Goal: Use online tool/utility: Utilize a website feature to perform a specific function

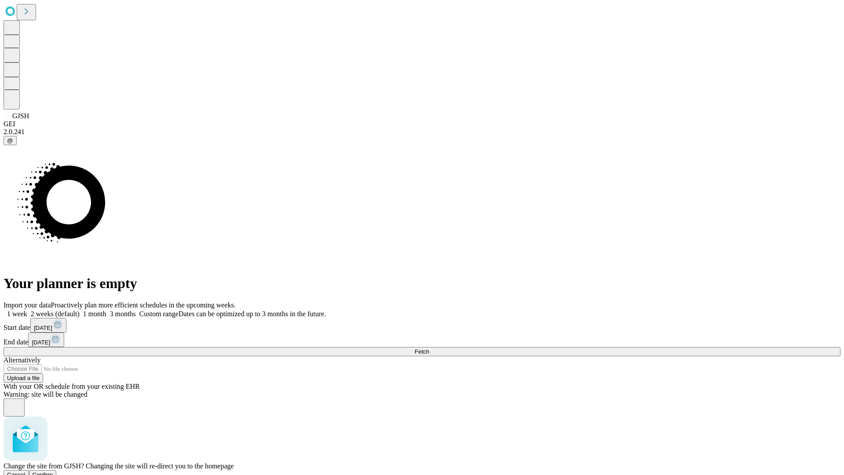
click at [53, 471] on span "Confirm" at bounding box center [43, 474] width 21 height 7
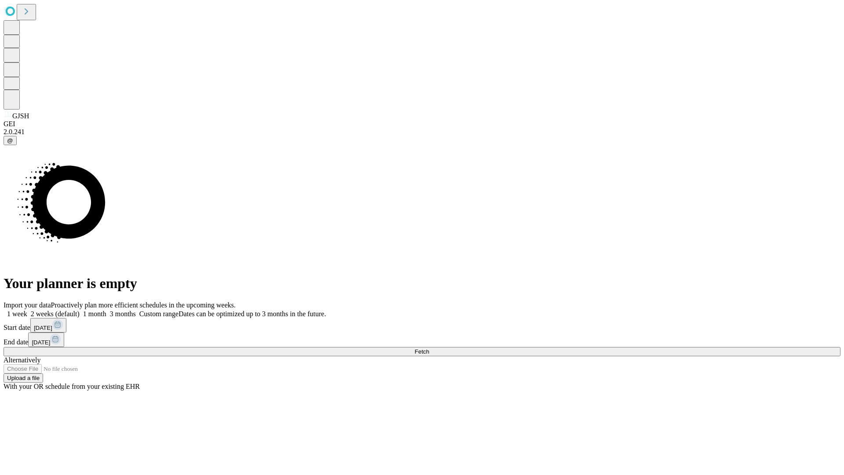
click at [106, 310] on label "1 month" at bounding box center [93, 313] width 27 height 7
click at [429, 348] on span "Fetch" at bounding box center [422, 351] width 15 height 7
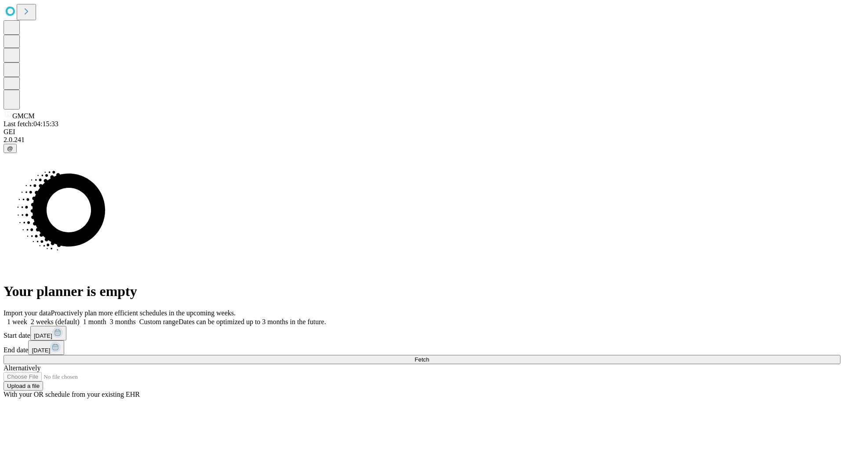
click at [106, 318] on label "1 month" at bounding box center [93, 321] width 27 height 7
click at [429, 356] on span "Fetch" at bounding box center [422, 359] width 15 height 7
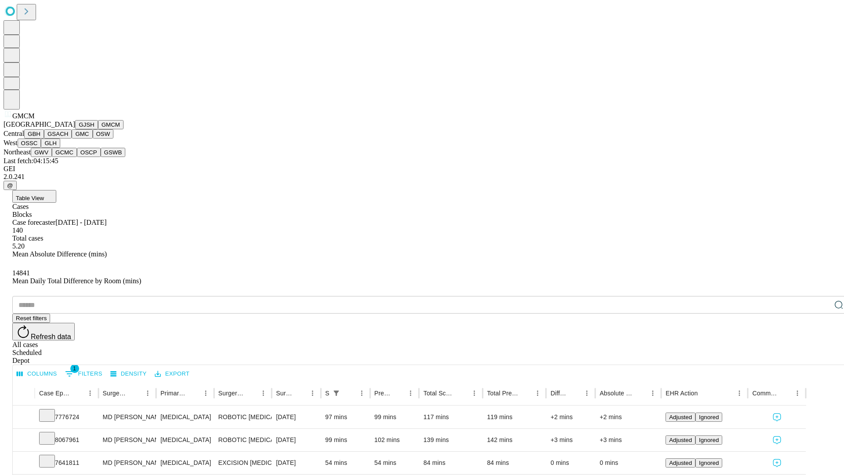
click at [44, 139] on button "GBH" at bounding box center [34, 133] width 20 height 9
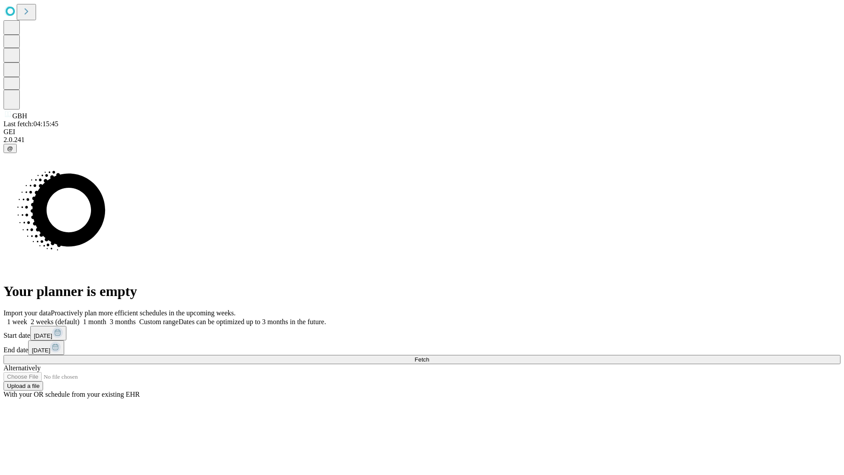
click at [106, 318] on label "1 month" at bounding box center [93, 321] width 27 height 7
click at [429, 356] on span "Fetch" at bounding box center [422, 359] width 15 height 7
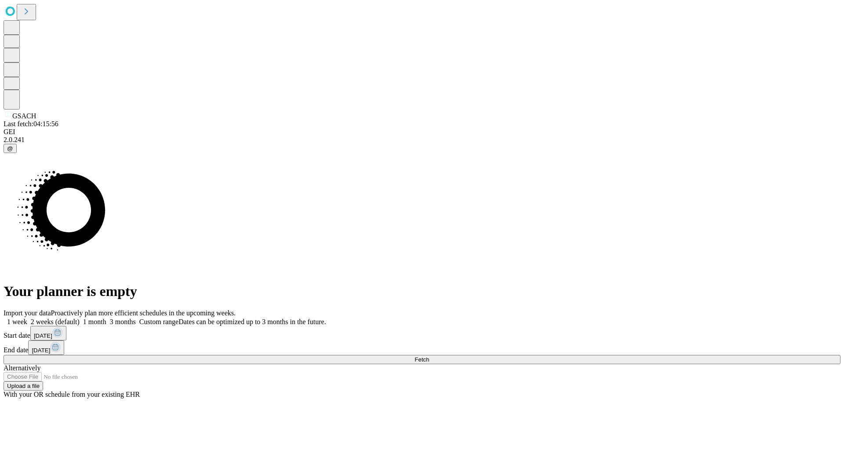
click at [106, 318] on label "1 month" at bounding box center [93, 321] width 27 height 7
click at [429, 356] on span "Fetch" at bounding box center [422, 359] width 15 height 7
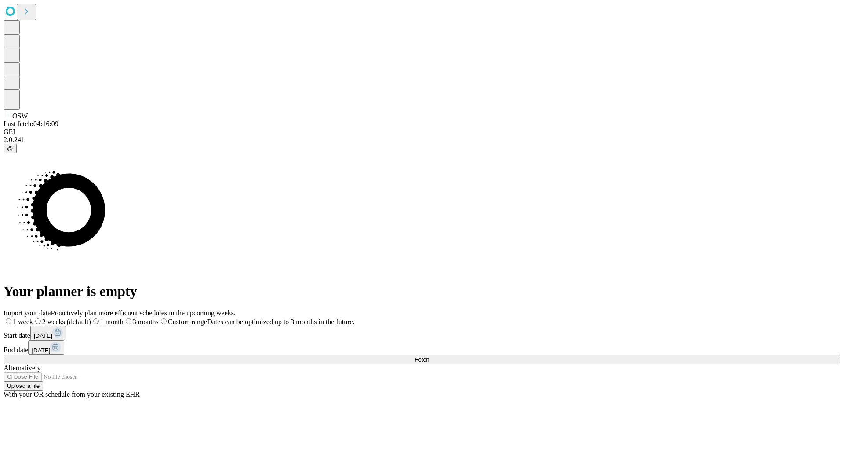
click at [124, 318] on label "1 month" at bounding box center [107, 321] width 33 height 7
click at [429, 356] on span "Fetch" at bounding box center [422, 359] width 15 height 7
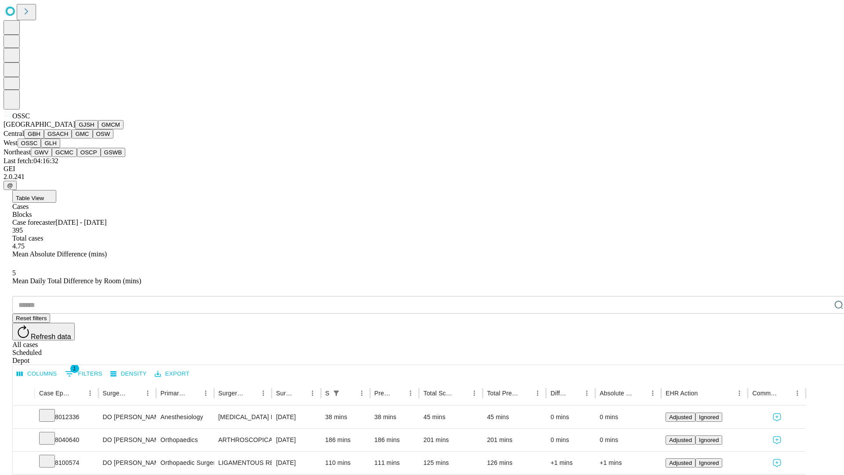
click at [60, 148] on button "GLH" at bounding box center [50, 143] width 19 height 9
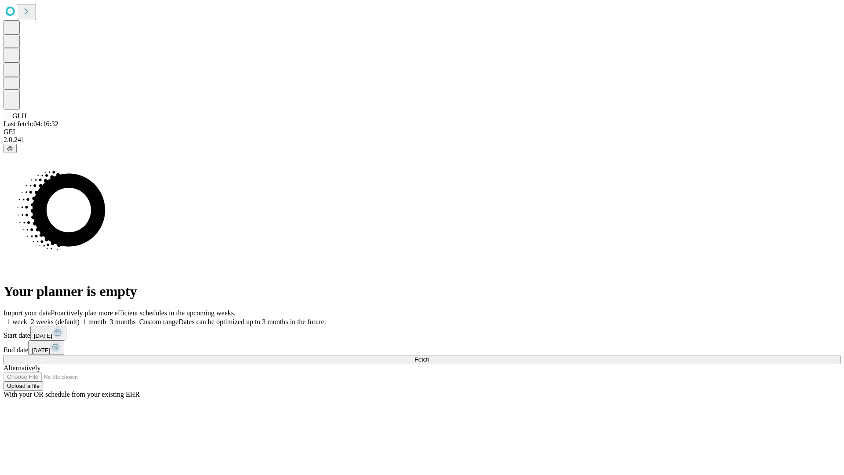
click at [106, 318] on label "1 month" at bounding box center [93, 321] width 27 height 7
click at [429, 356] on span "Fetch" at bounding box center [422, 359] width 15 height 7
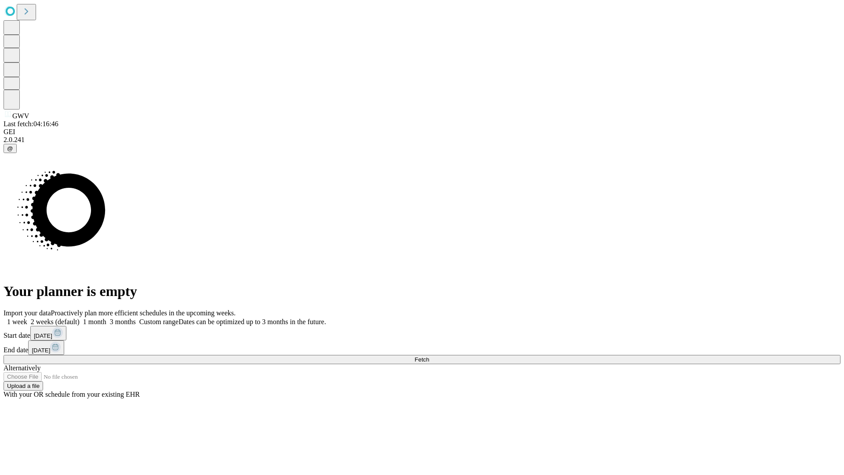
click at [106, 318] on label "1 month" at bounding box center [93, 321] width 27 height 7
click at [429, 356] on span "Fetch" at bounding box center [422, 359] width 15 height 7
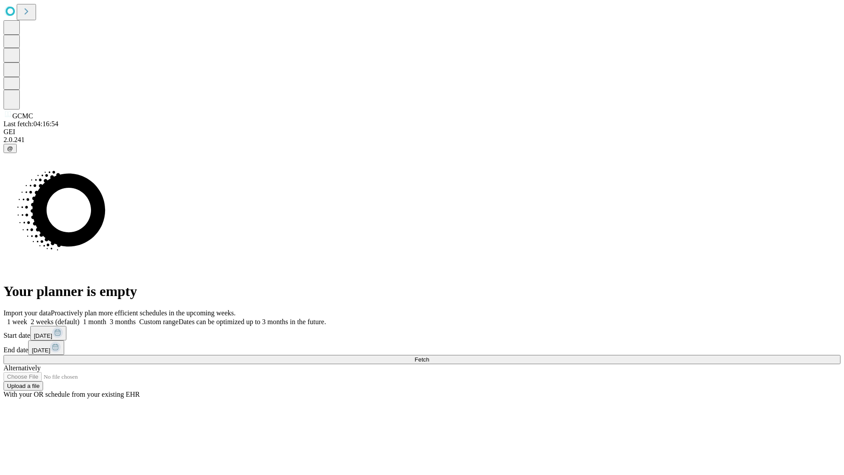
click at [106, 318] on label "1 month" at bounding box center [93, 321] width 27 height 7
click at [429, 356] on span "Fetch" at bounding box center [422, 359] width 15 height 7
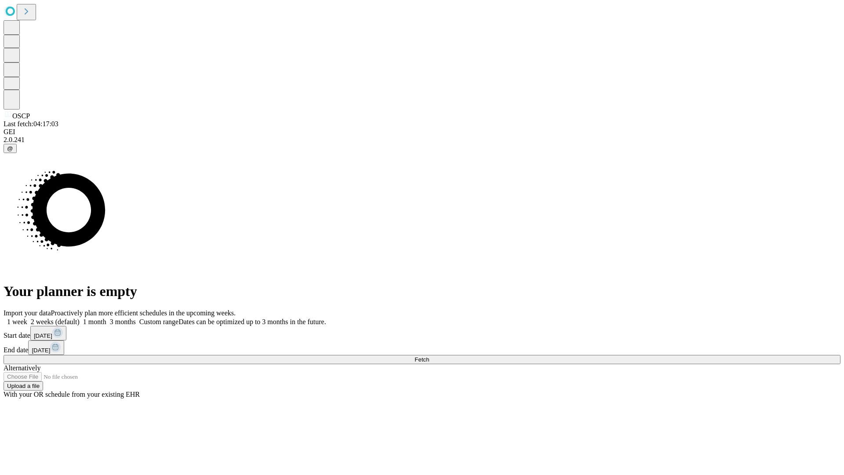
click at [106, 318] on label "1 month" at bounding box center [93, 321] width 27 height 7
click at [429, 356] on span "Fetch" at bounding box center [422, 359] width 15 height 7
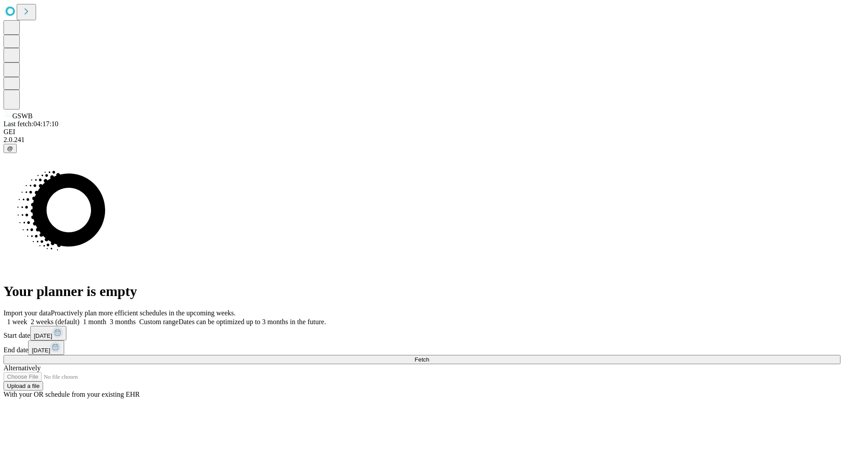
click at [106, 318] on label "1 month" at bounding box center [93, 321] width 27 height 7
click at [429, 356] on span "Fetch" at bounding box center [422, 359] width 15 height 7
